Goal: Information Seeking & Learning: Learn about a topic

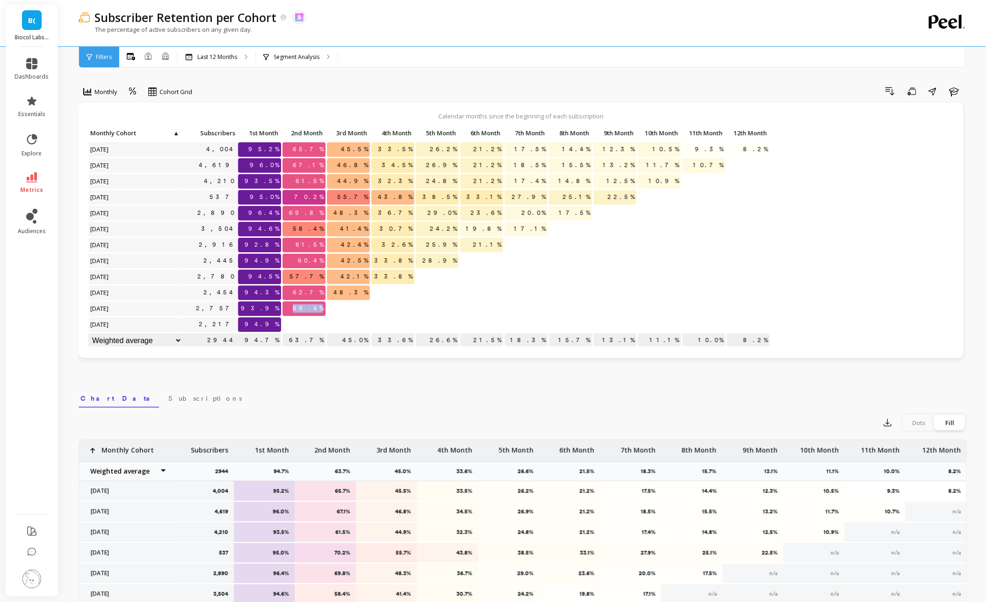
drag, startPoint x: 306, startPoint y: 307, endPoint x: 338, endPoint y: 306, distance: 32.3
click at [338, 307] on div "Click to create an audience 4,004 95.2% 65.7% 45.5% 33.5% 26.2% 21.2% 17.5% 14.…" at bounding box center [429, 237] width 683 height 223
click at [338, 306] on p at bounding box center [348, 304] width 43 height 7
click at [311, 311] on span "69.4%" at bounding box center [308, 308] width 35 height 14
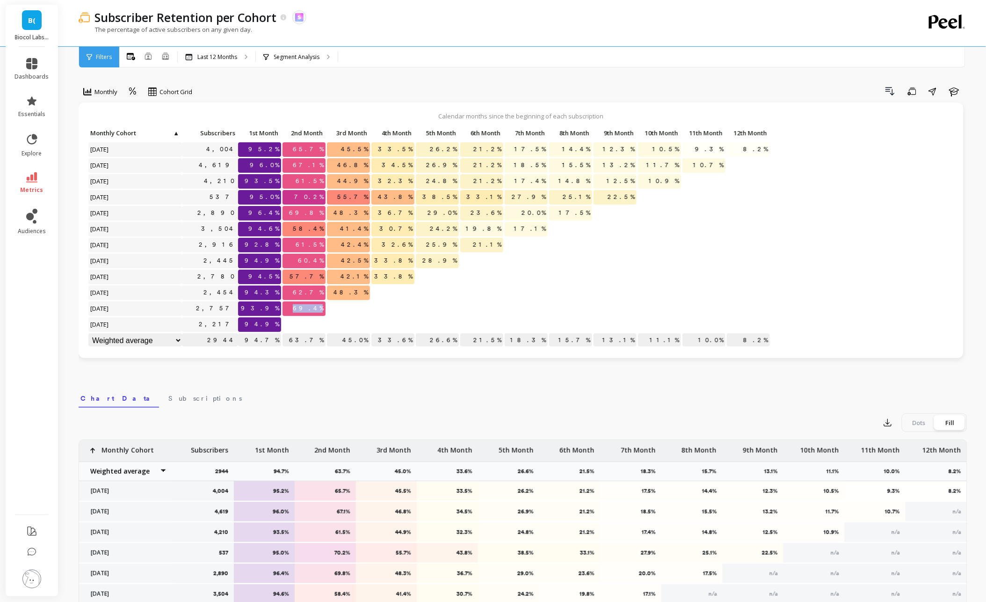
click at [311, 311] on span "69.4%" at bounding box center [308, 308] width 35 height 14
click at [302, 387] on nav "Chart Data Subscriptions" at bounding box center [523, 397] width 889 height 22
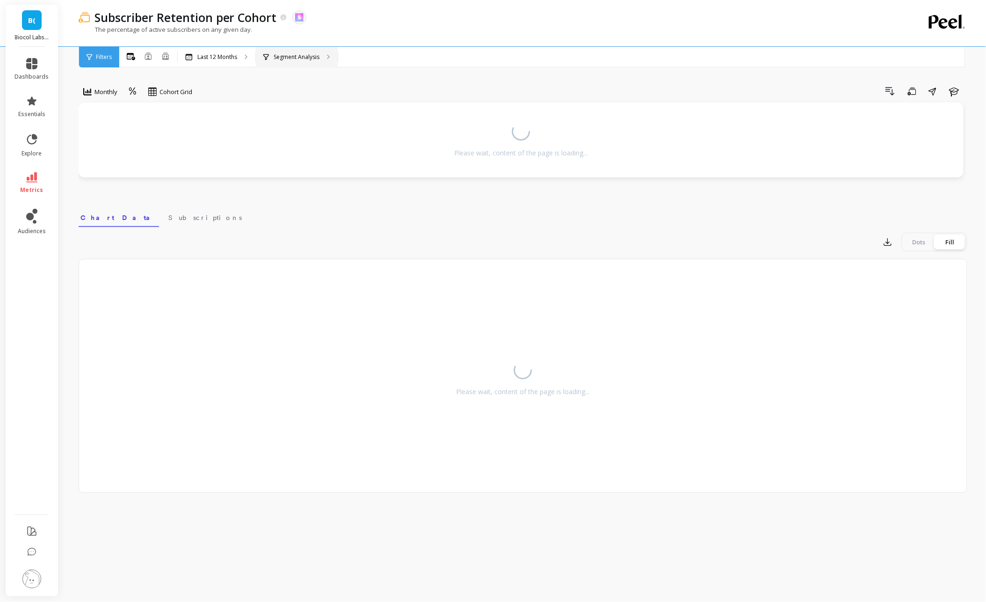
click at [288, 59] on p "Segment Analysis" at bounding box center [297, 56] width 46 height 7
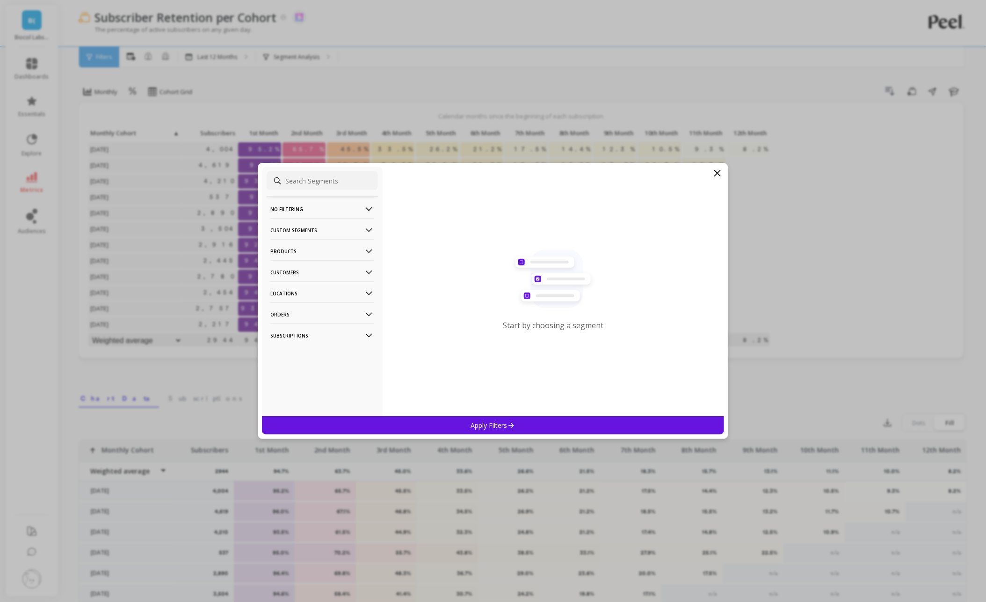
click at [328, 228] on p "Custom Segments" at bounding box center [322, 230] width 104 height 24
click at [321, 213] on p "No filtering" at bounding box center [322, 209] width 104 height 24
click at [718, 180] on div "Start by choosing a segment" at bounding box center [554, 291] width 342 height 249
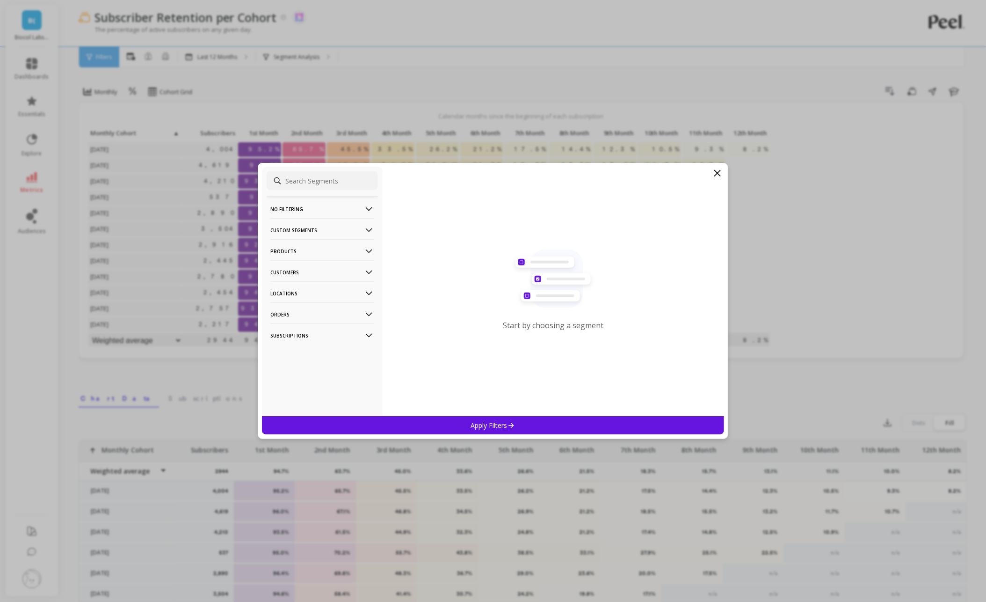
click at [718, 170] on icon at bounding box center [717, 173] width 11 height 11
